Goal: Navigation & Orientation: Find specific page/section

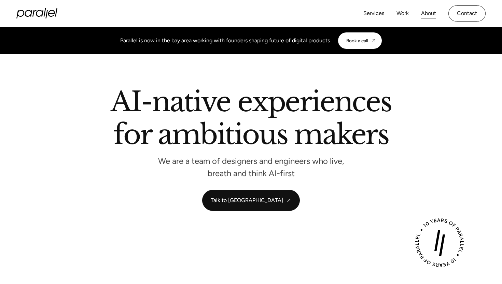
click at [427, 12] on link "About" at bounding box center [428, 14] width 15 height 10
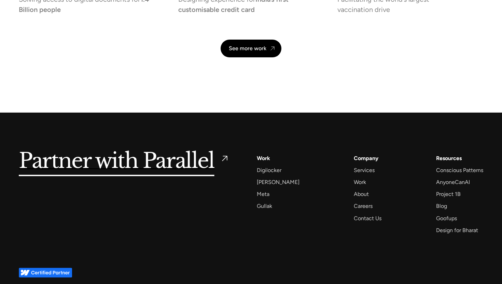
scroll to position [1623, 0]
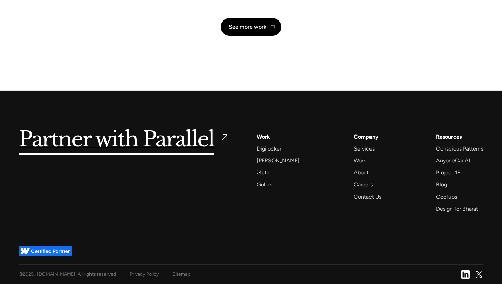
click at [259, 172] on div "Meta" at bounding box center [263, 172] width 13 height 9
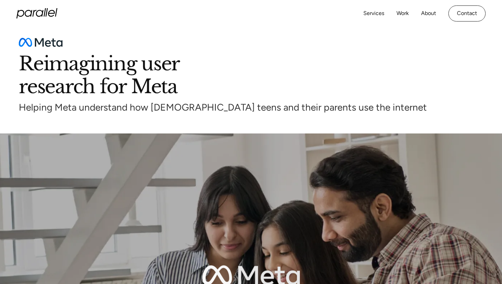
click at [32, 11] on icon "home" at bounding box center [36, 13] width 41 height 10
